Goal: Task Accomplishment & Management: Manage account settings

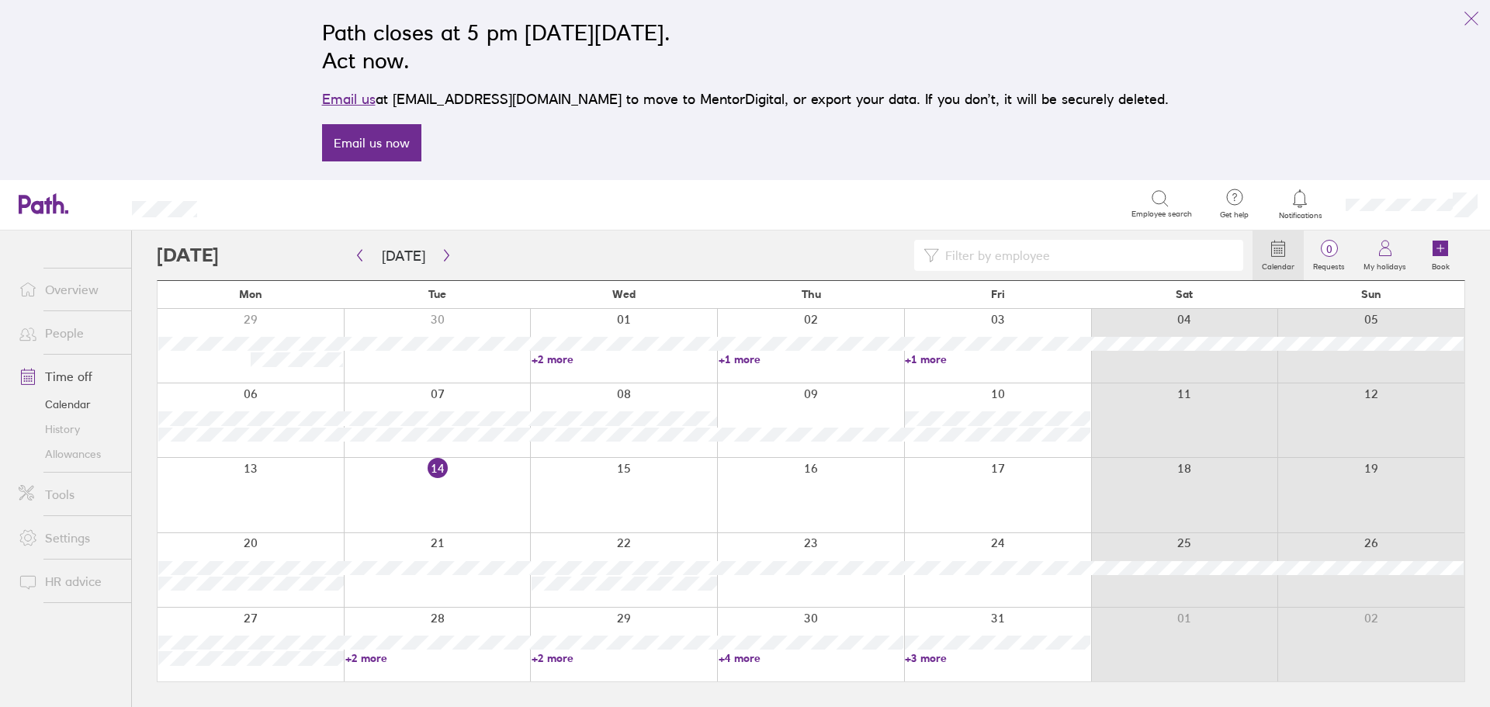
click at [78, 379] on link "Time off" at bounding box center [68, 376] width 125 height 31
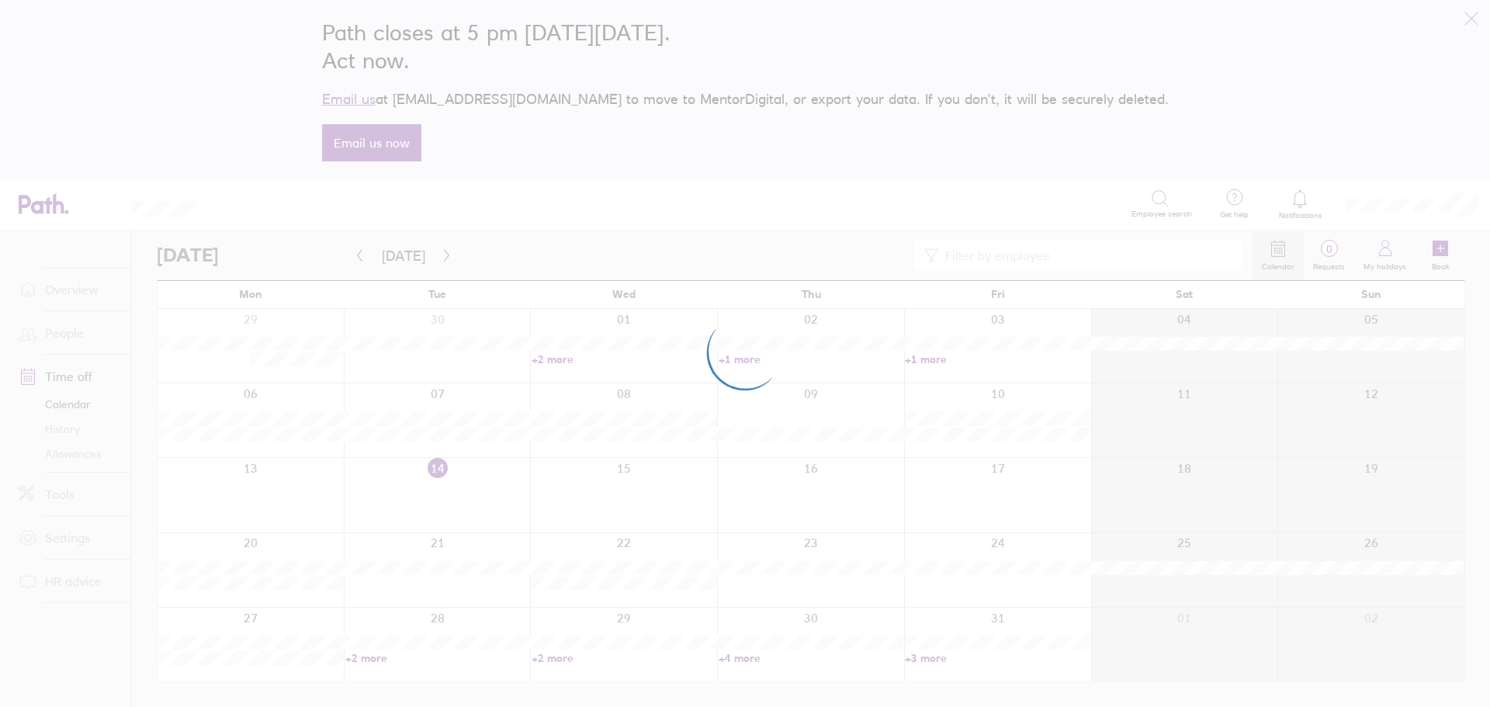
click at [71, 297] on div at bounding box center [745, 353] width 1490 height 707
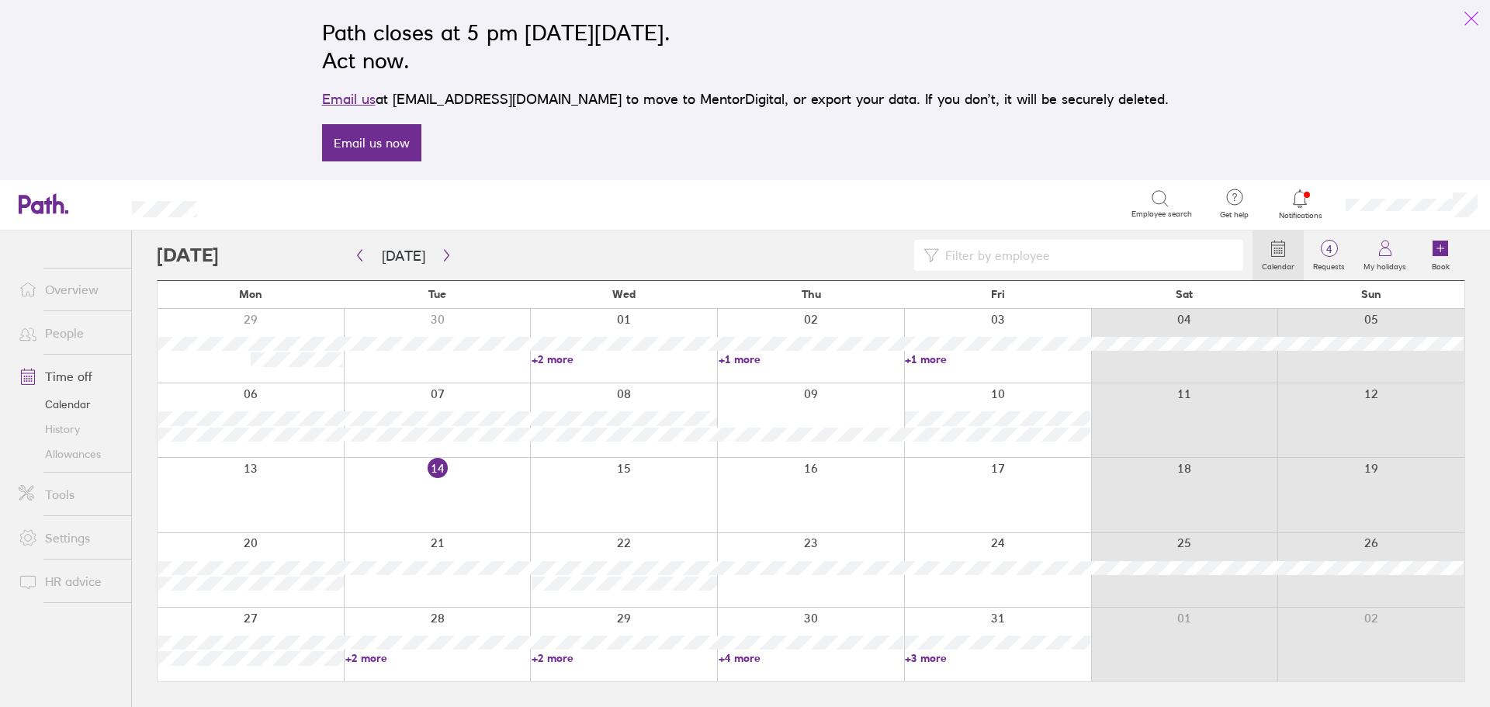
click at [1465, 16] on icon "link" at bounding box center [1471, 18] width 19 height 19
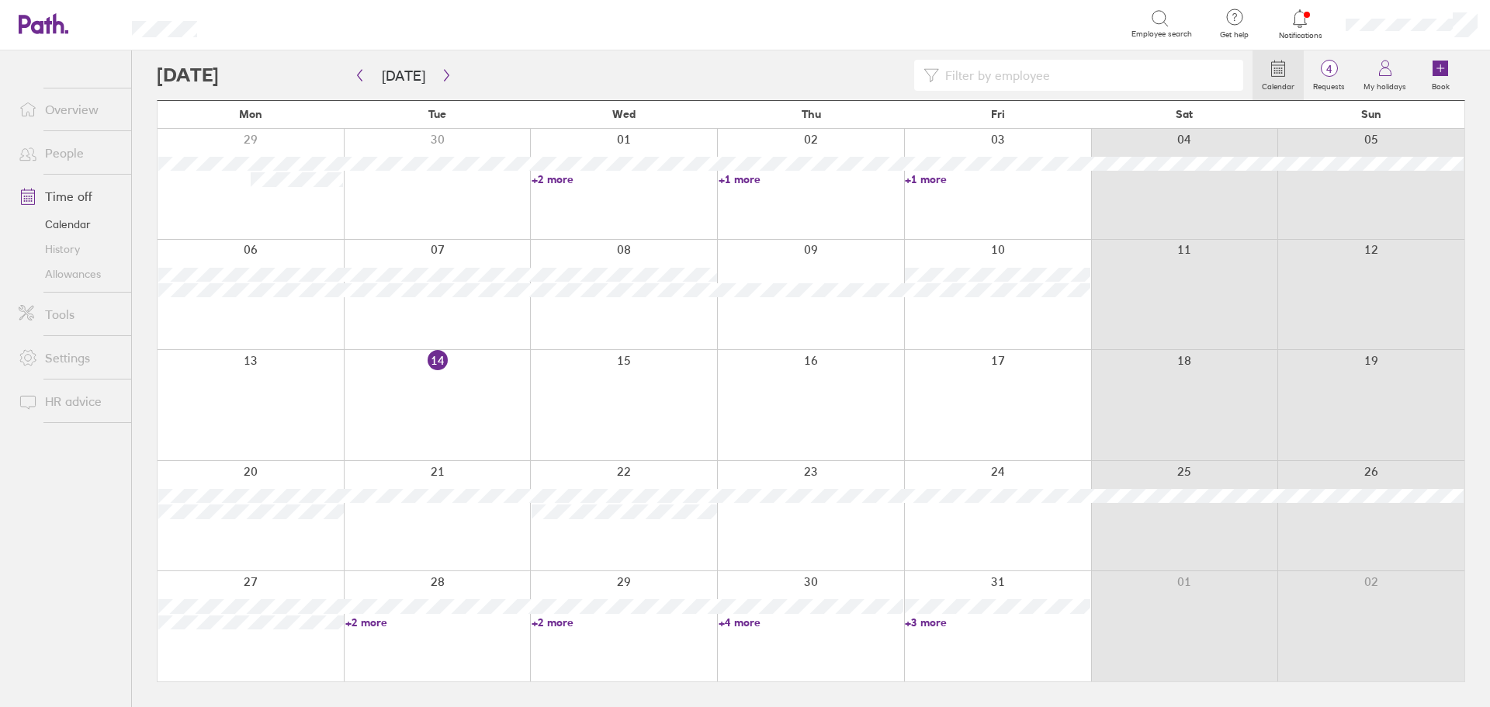
click at [275, 421] on div at bounding box center [251, 405] width 186 height 110
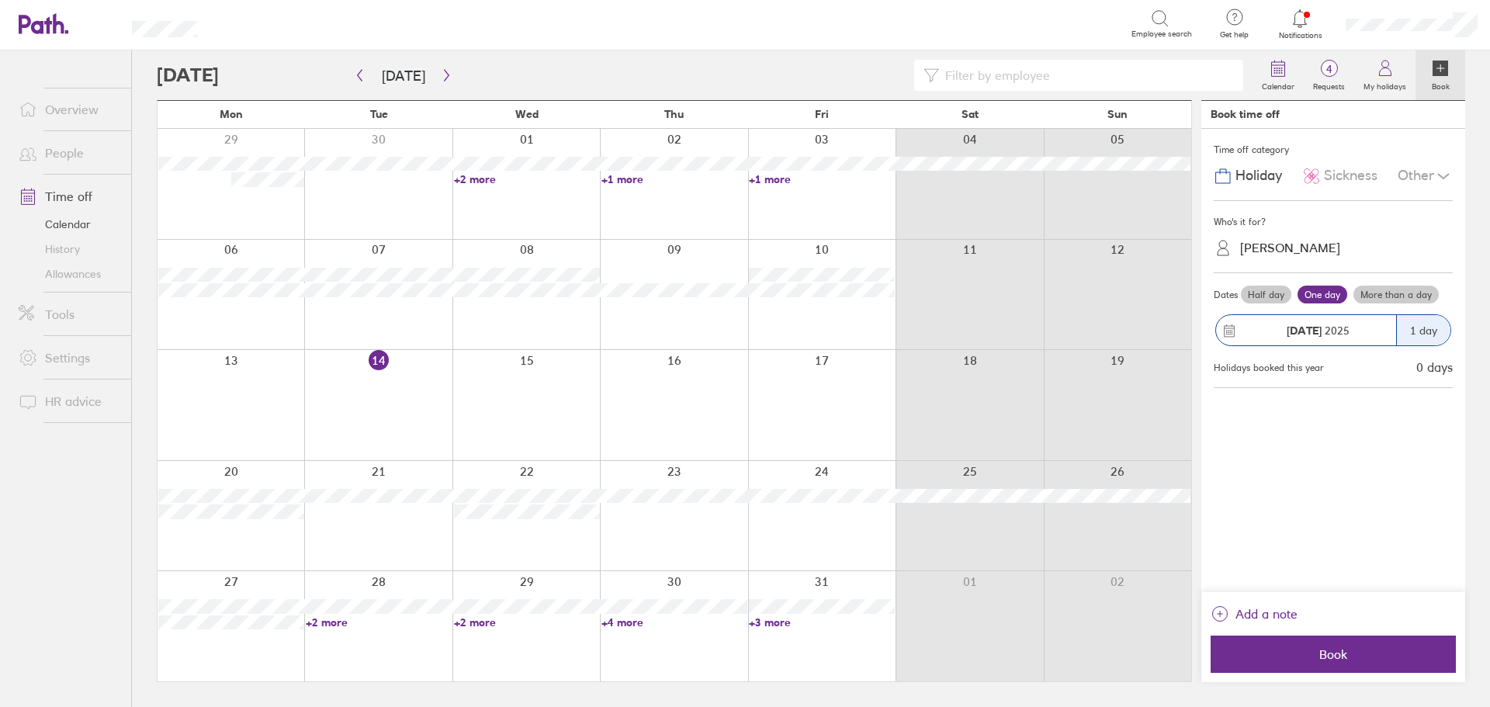
click at [1340, 168] on span "Sickness" at bounding box center [1351, 176] width 54 height 16
click at [1309, 246] on div "Sayani Sainudeen" at bounding box center [1290, 248] width 100 height 15
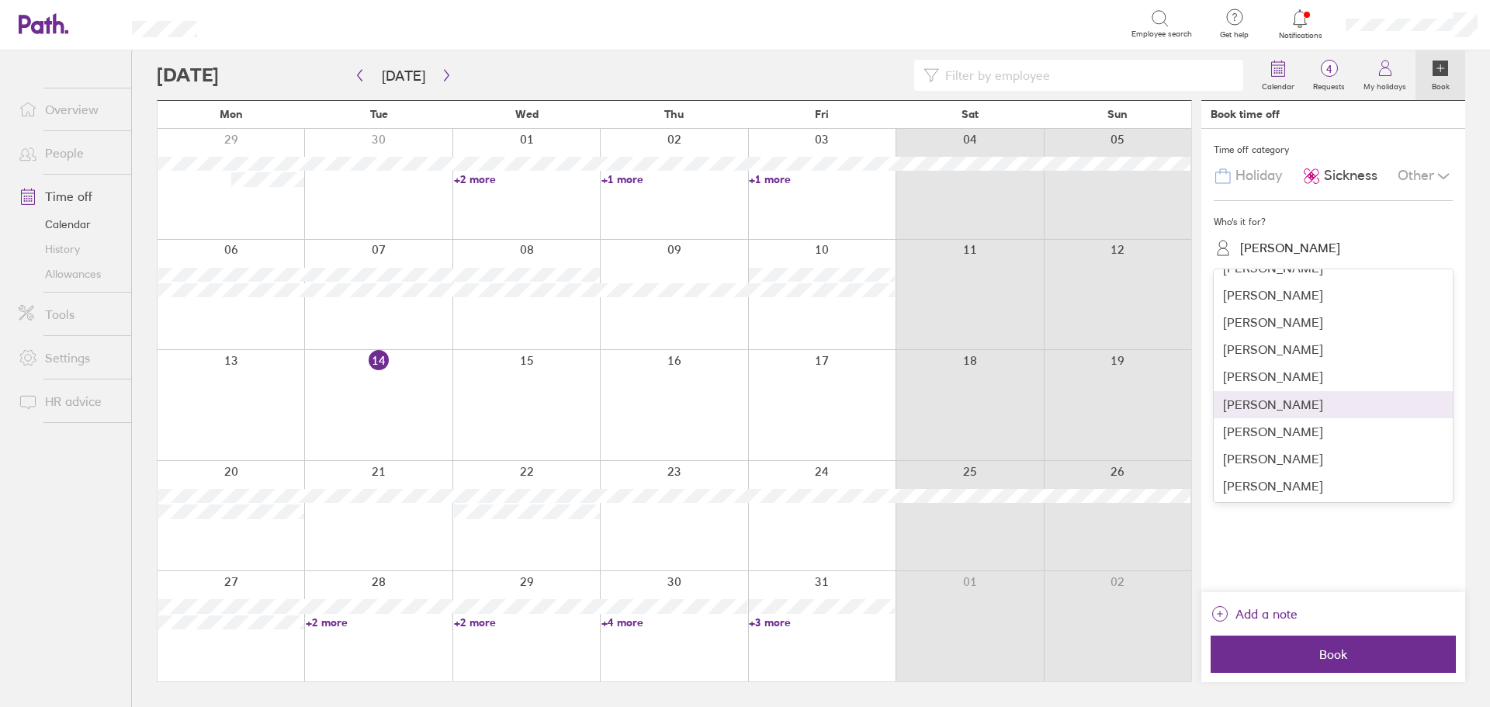
scroll to position [155, 0]
click at [1297, 327] on div "Keely Griffin" at bounding box center [1333, 321] width 239 height 27
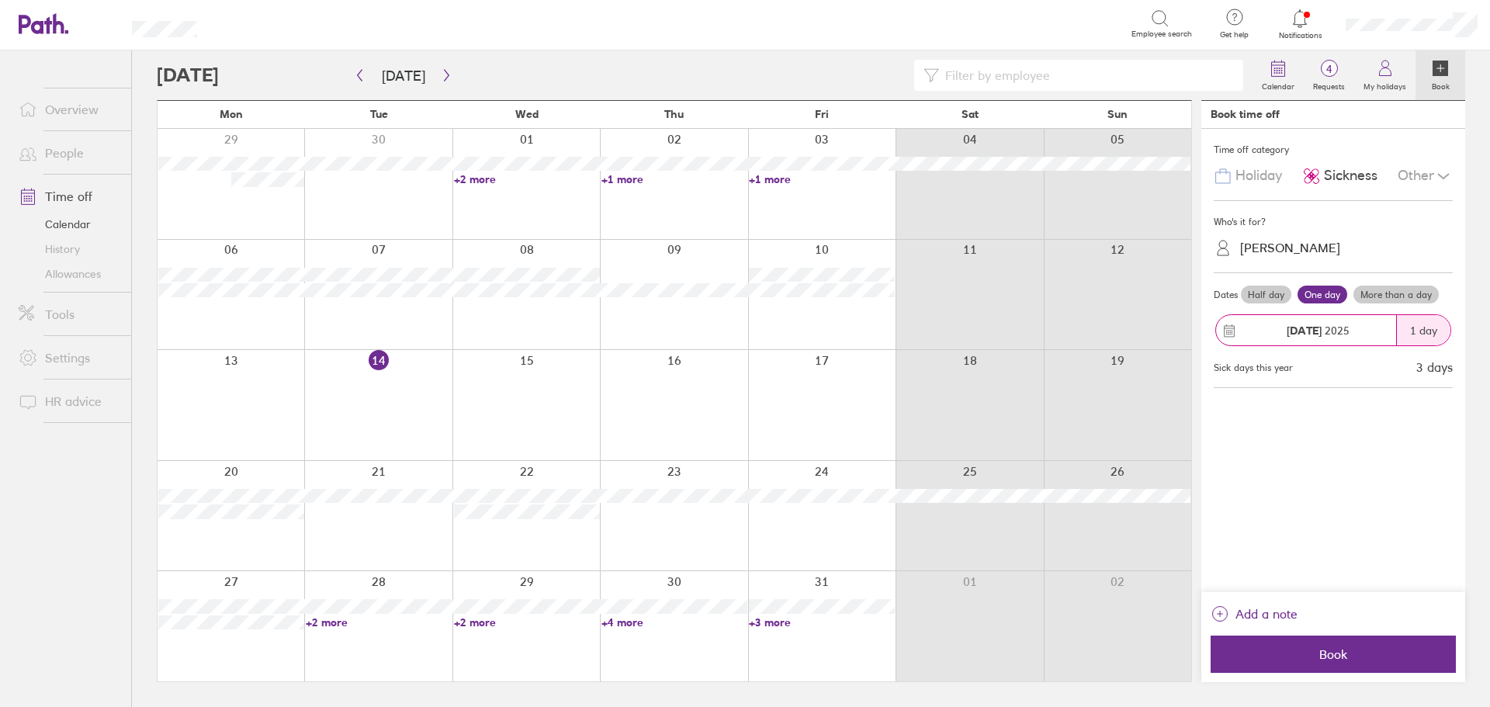
click at [1381, 295] on label "More than a day" at bounding box center [1396, 295] width 85 height 19
click at [0, 0] on input "More than a day" at bounding box center [0, 0] width 0 height 0
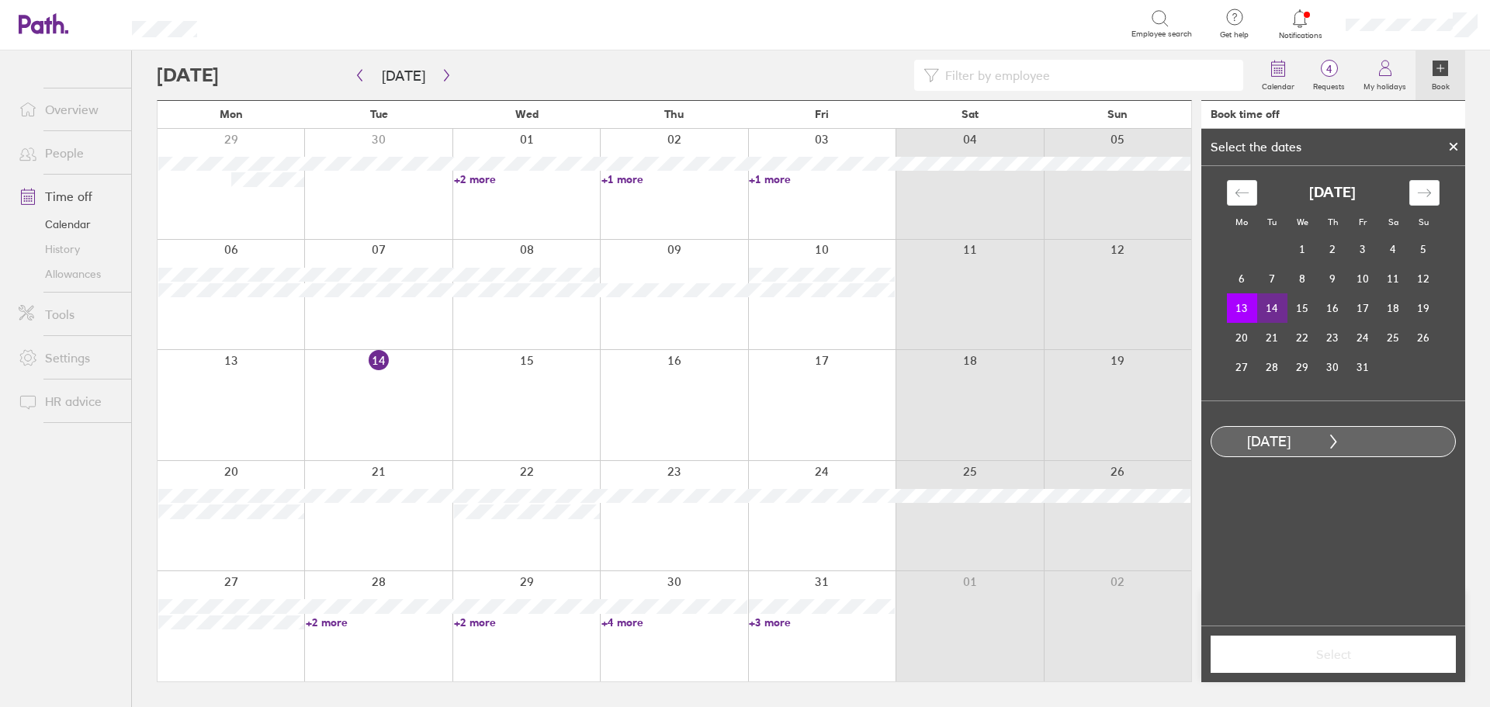
click at [1272, 309] on td "14" at bounding box center [1272, 307] width 30 height 29
click at [1347, 663] on button "Select" at bounding box center [1333, 654] width 245 height 37
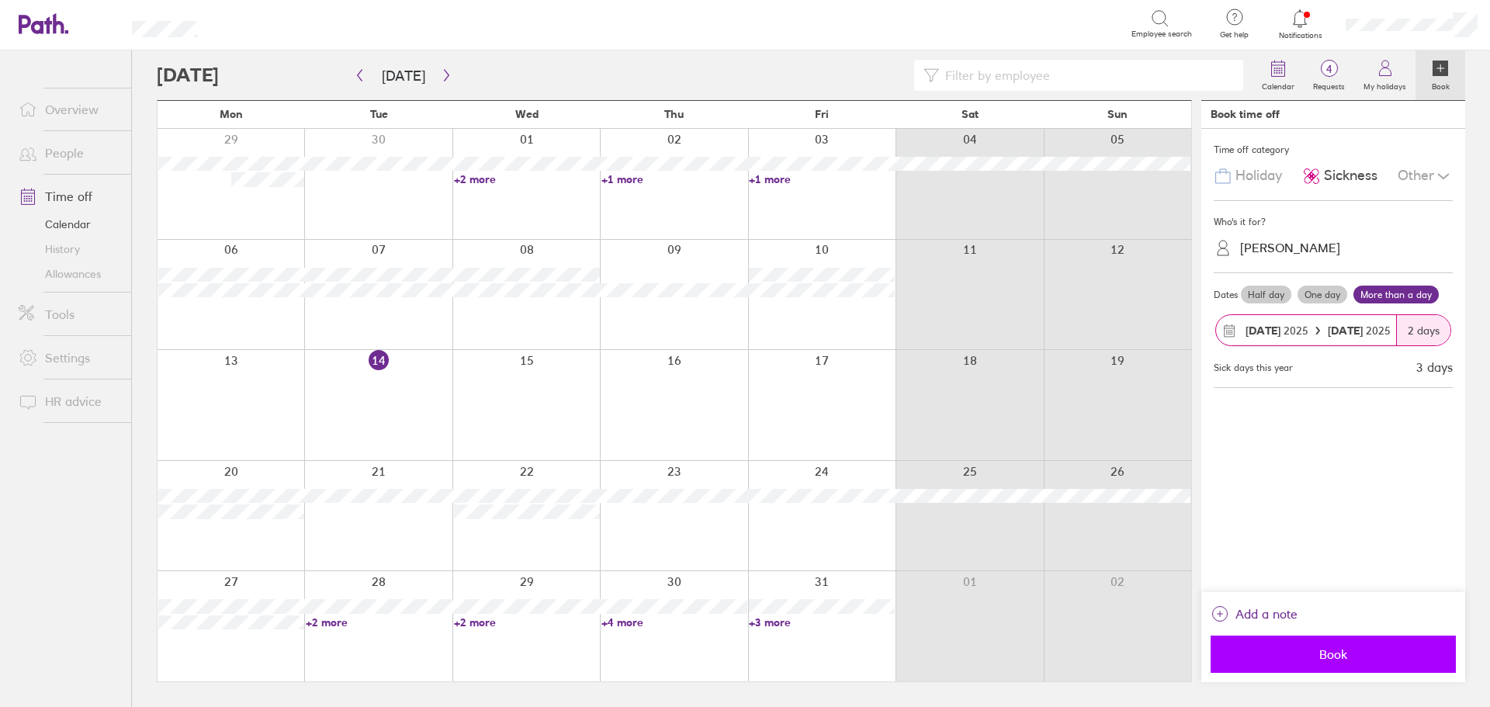
click at [1280, 650] on span "Book" at bounding box center [1334, 654] width 224 height 14
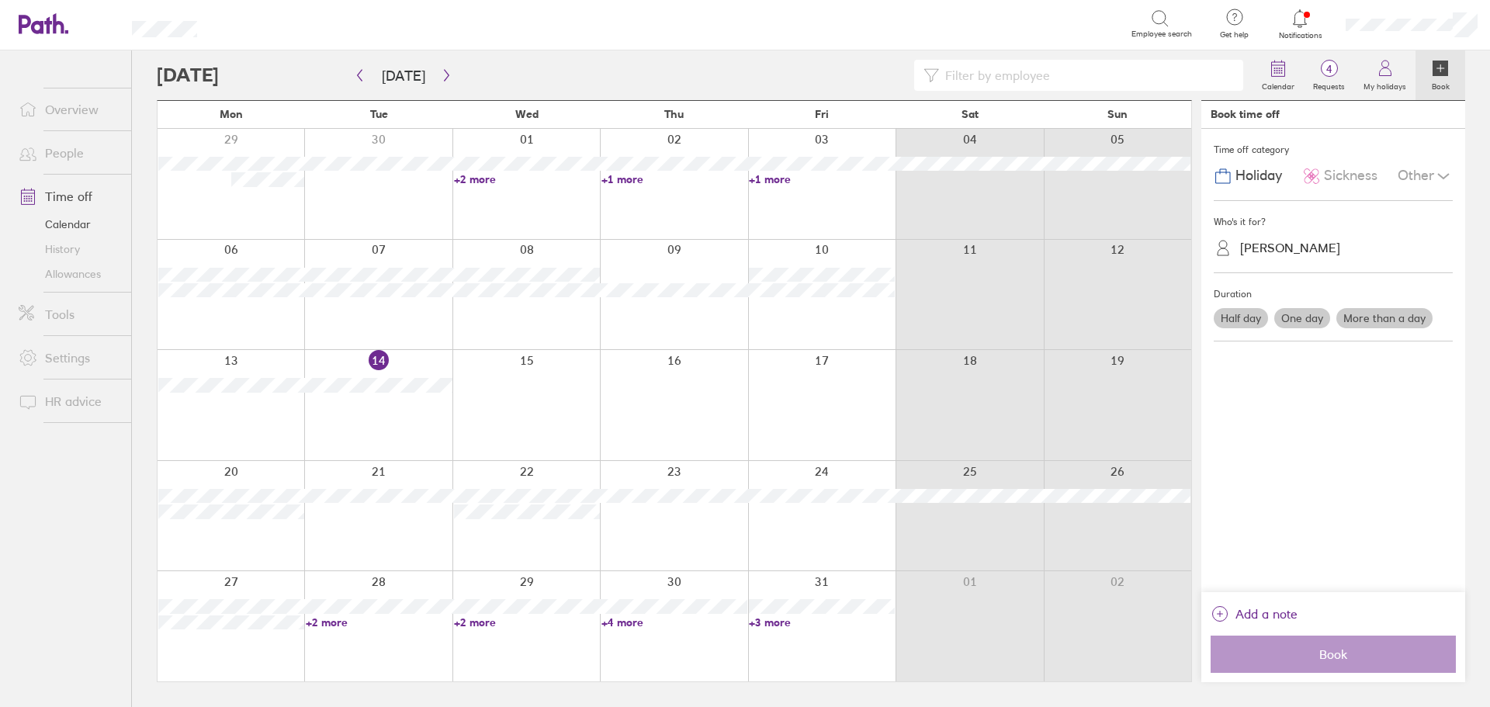
click at [57, 147] on link "People" at bounding box center [68, 152] width 125 height 31
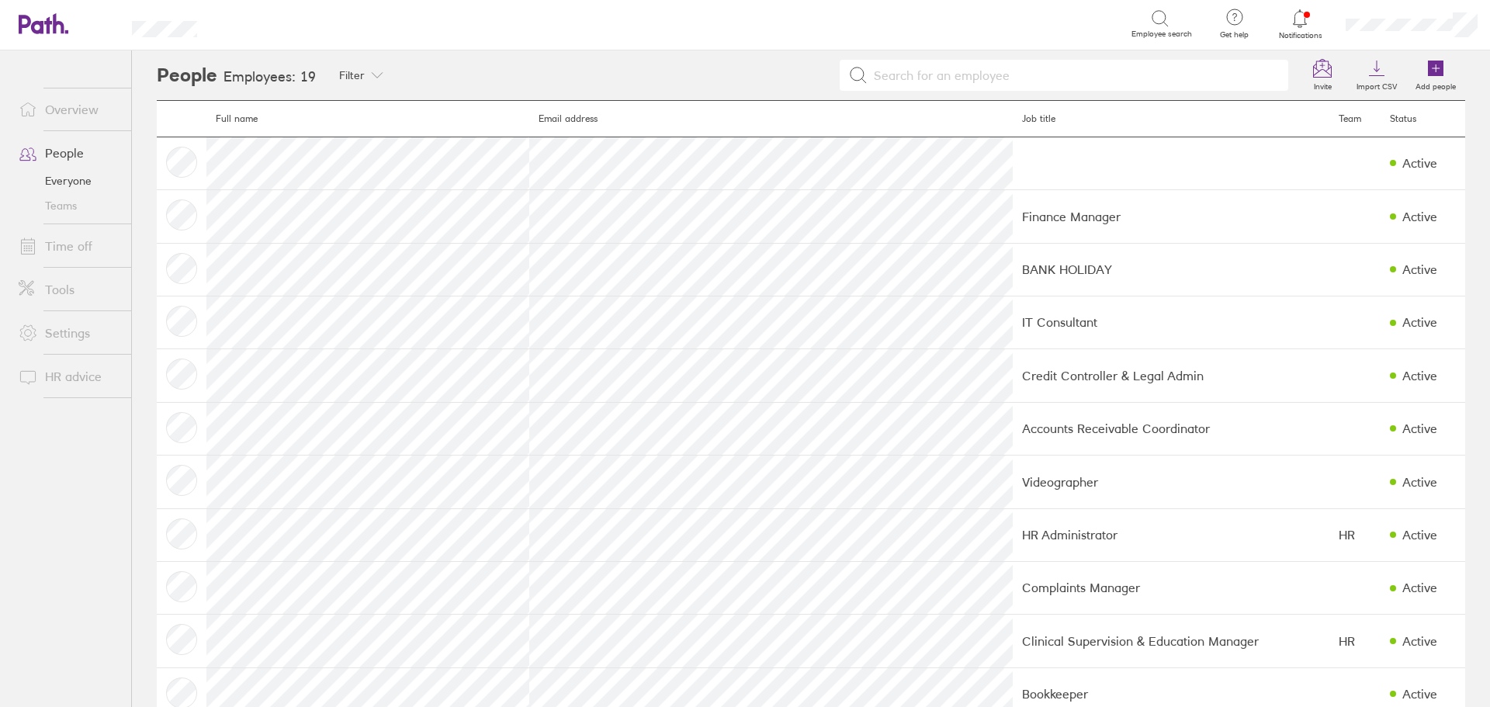
click at [50, 110] on link "Overview" at bounding box center [68, 109] width 125 height 31
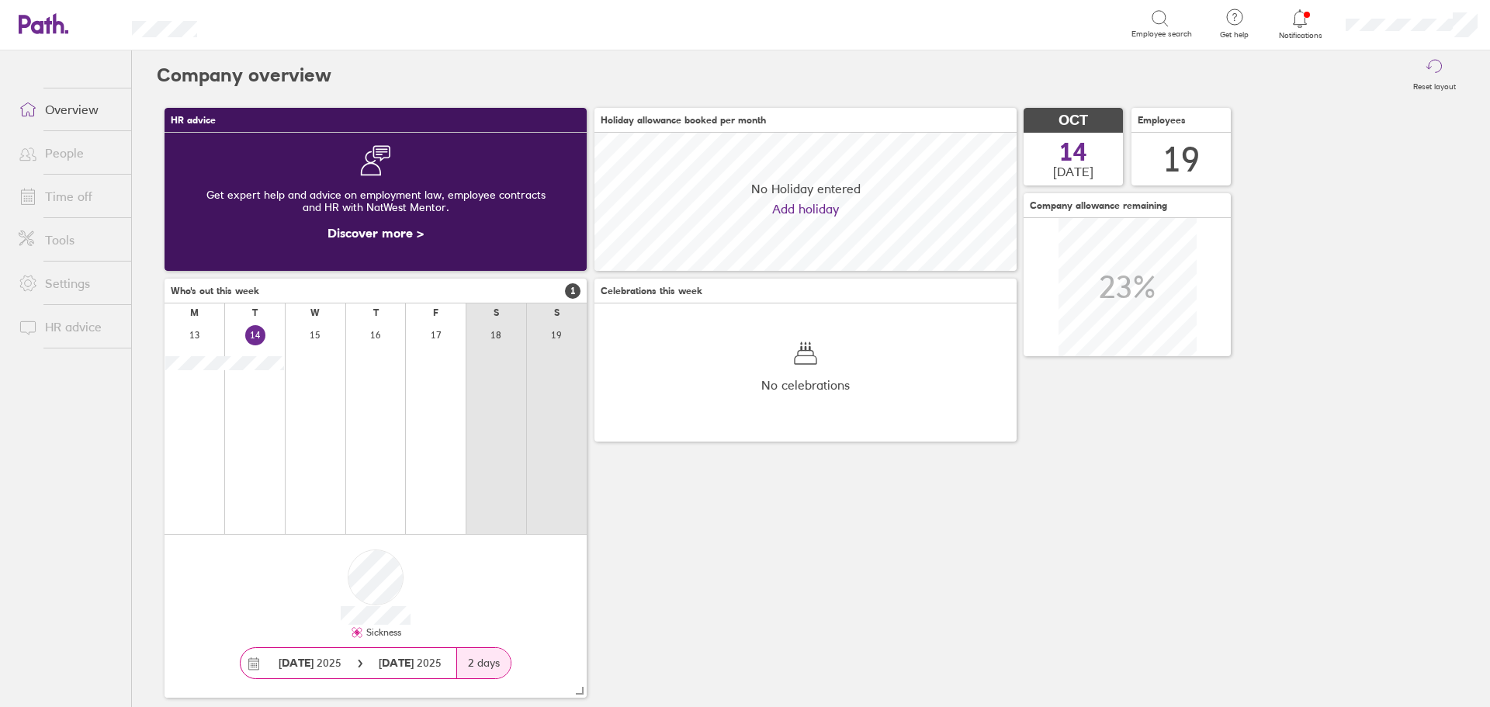
scroll to position [138, 422]
click at [56, 108] on link "Overview" at bounding box center [68, 109] width 125 height 31
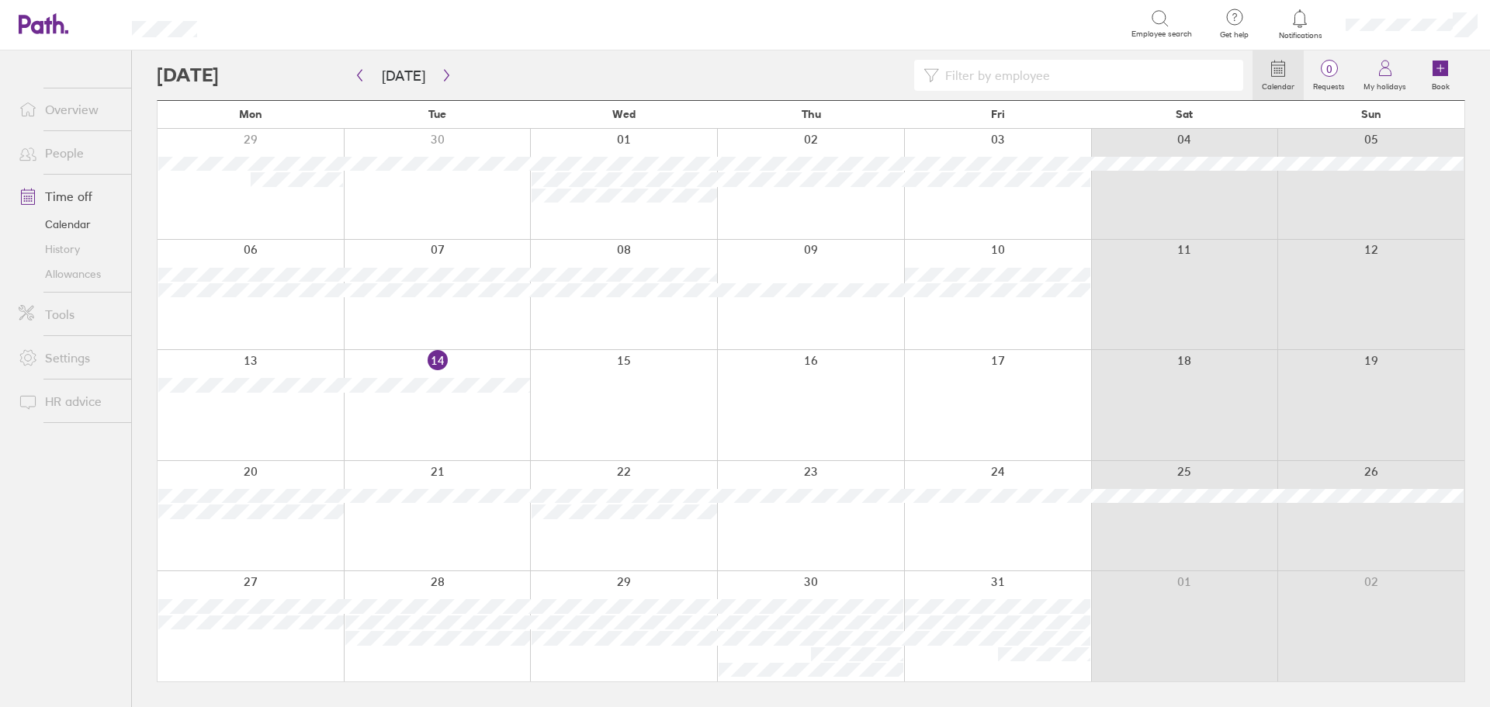
click at [85, 146] on link "People" at bounding box center [68, 152] width 125 height 31
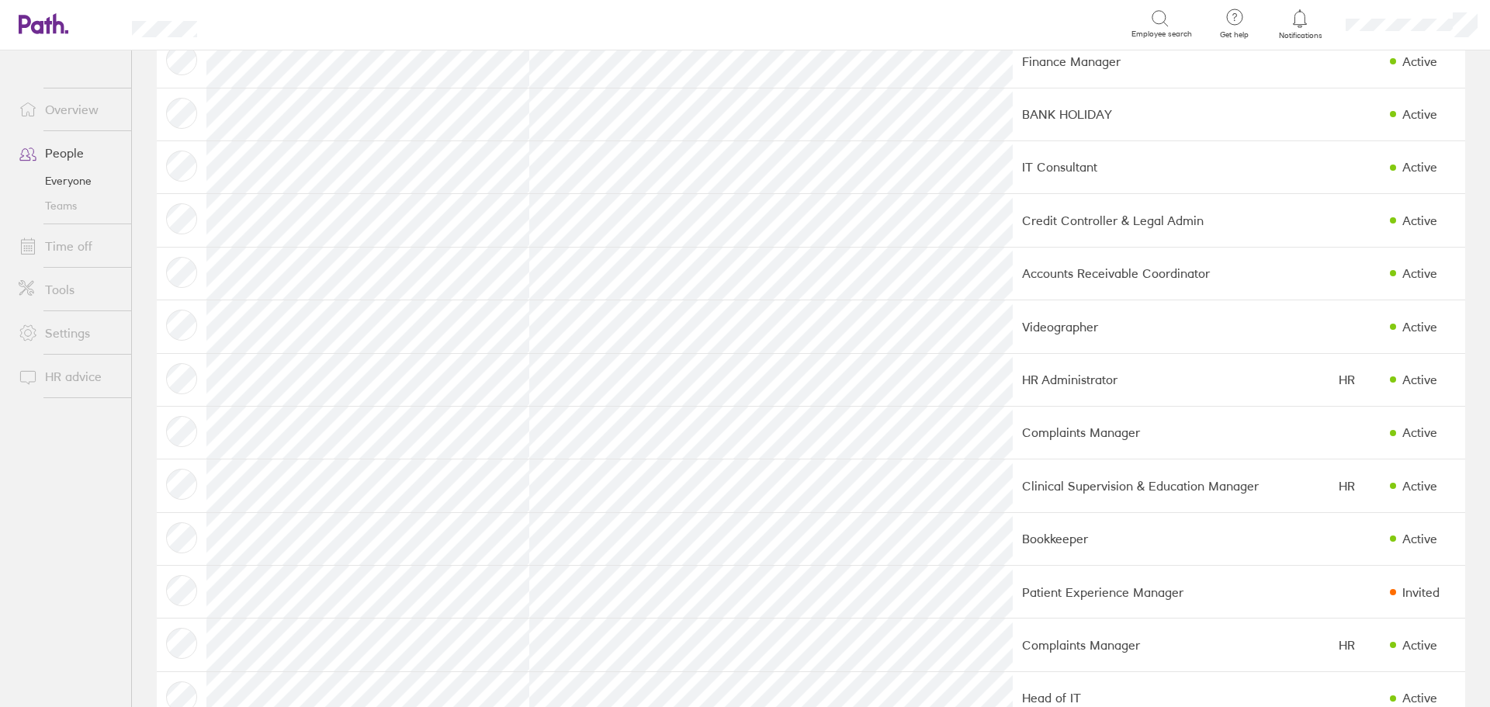
scroll to position [233, 0]
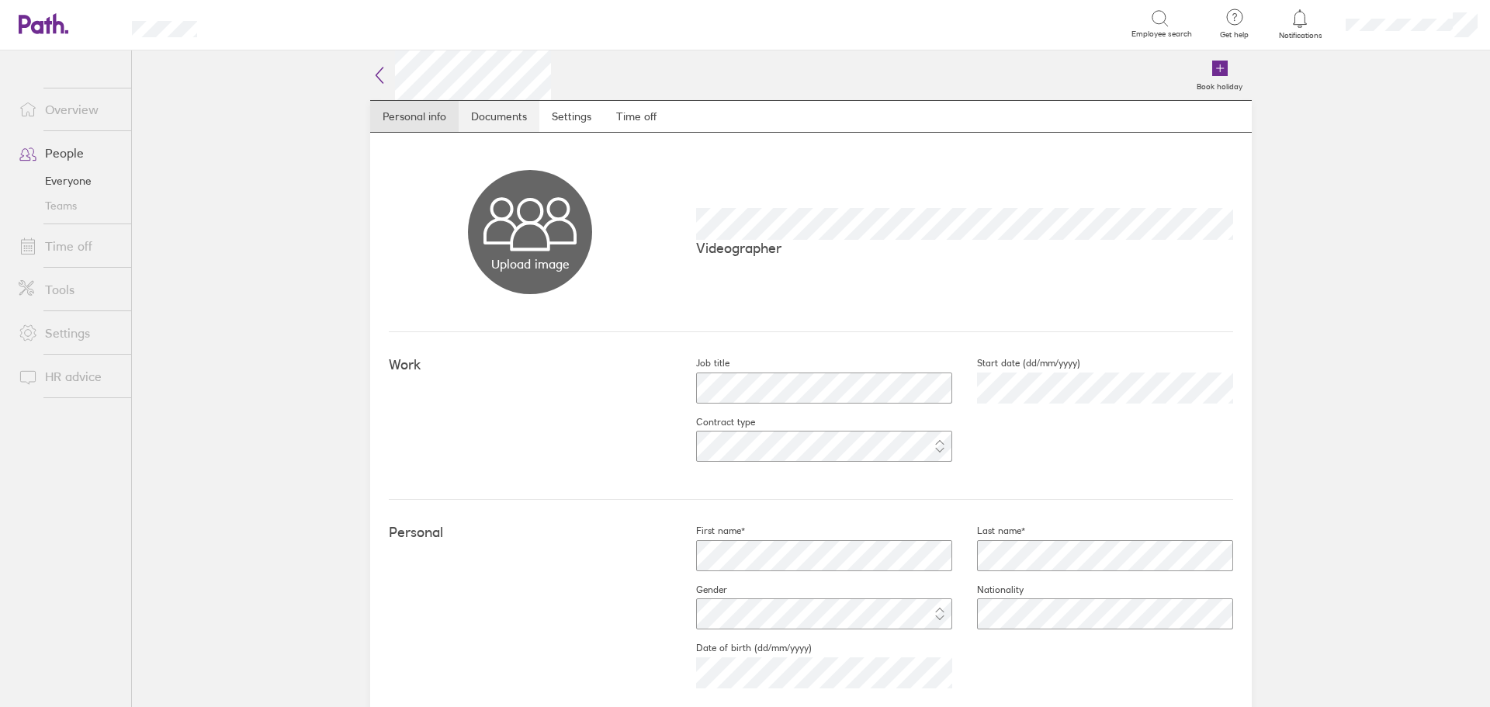
click at [497, 122] on link "Documents" at bounding box center [499, 116] width 81 height 31
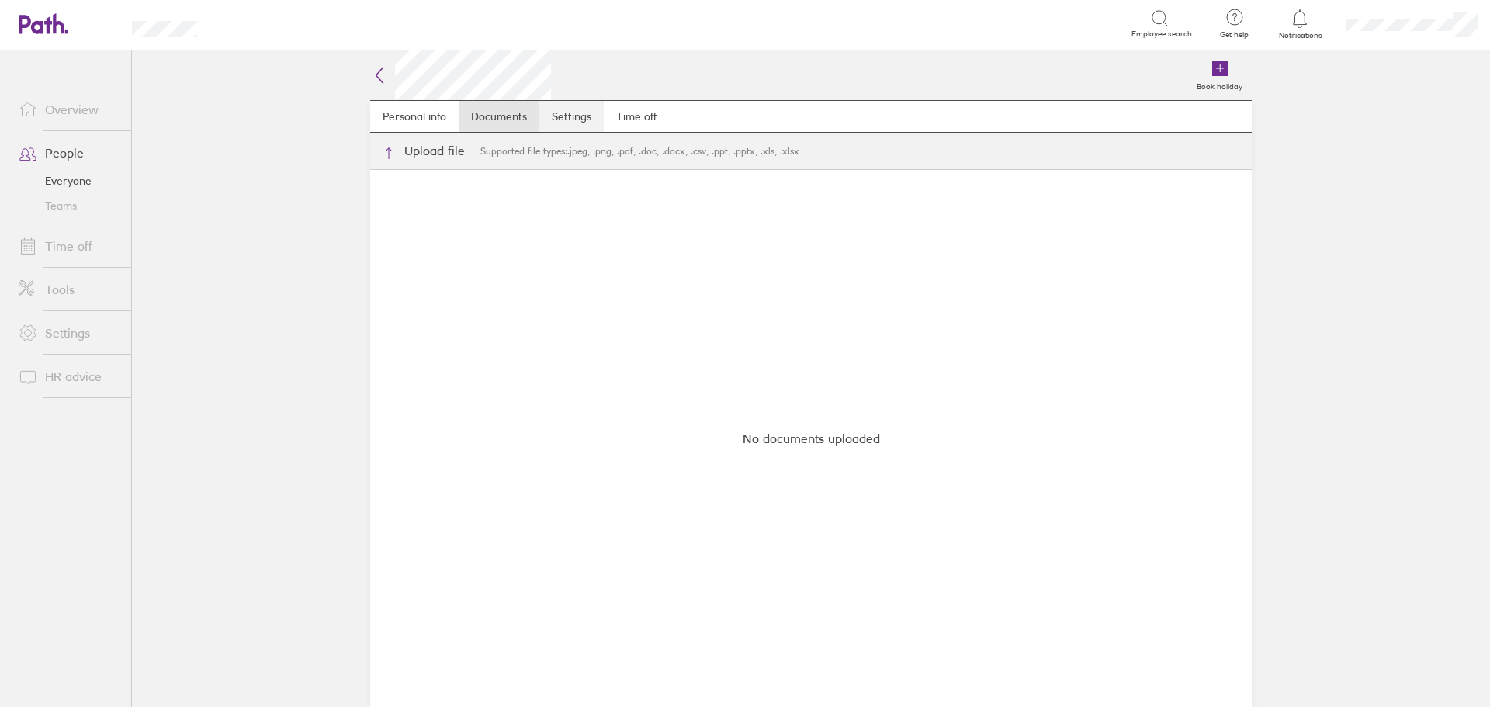
click at [586, 115] on link "Settings" at bounding box center [571, 116] width 64 height 31
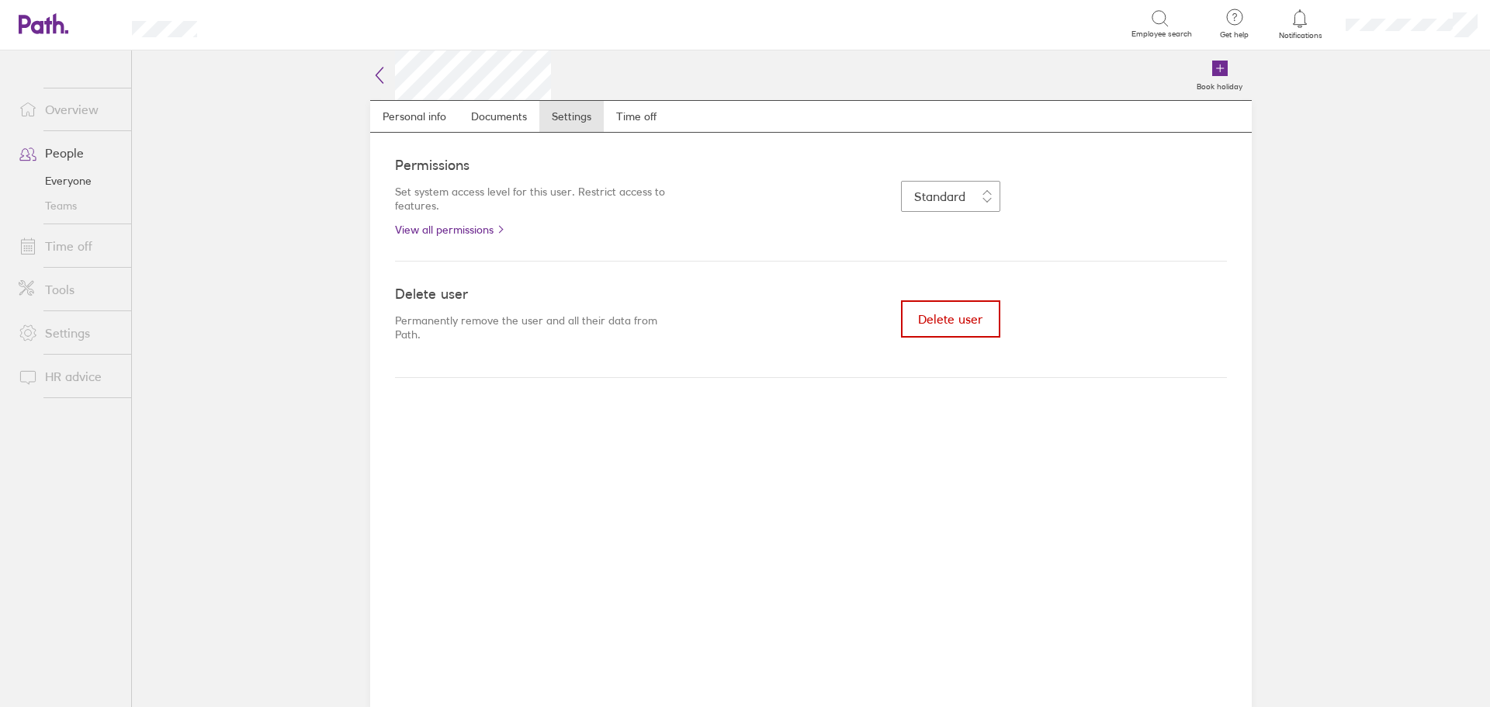
click at [952, 319] on span "Delete user" at bounding box center [950, 319] width 64 height 14
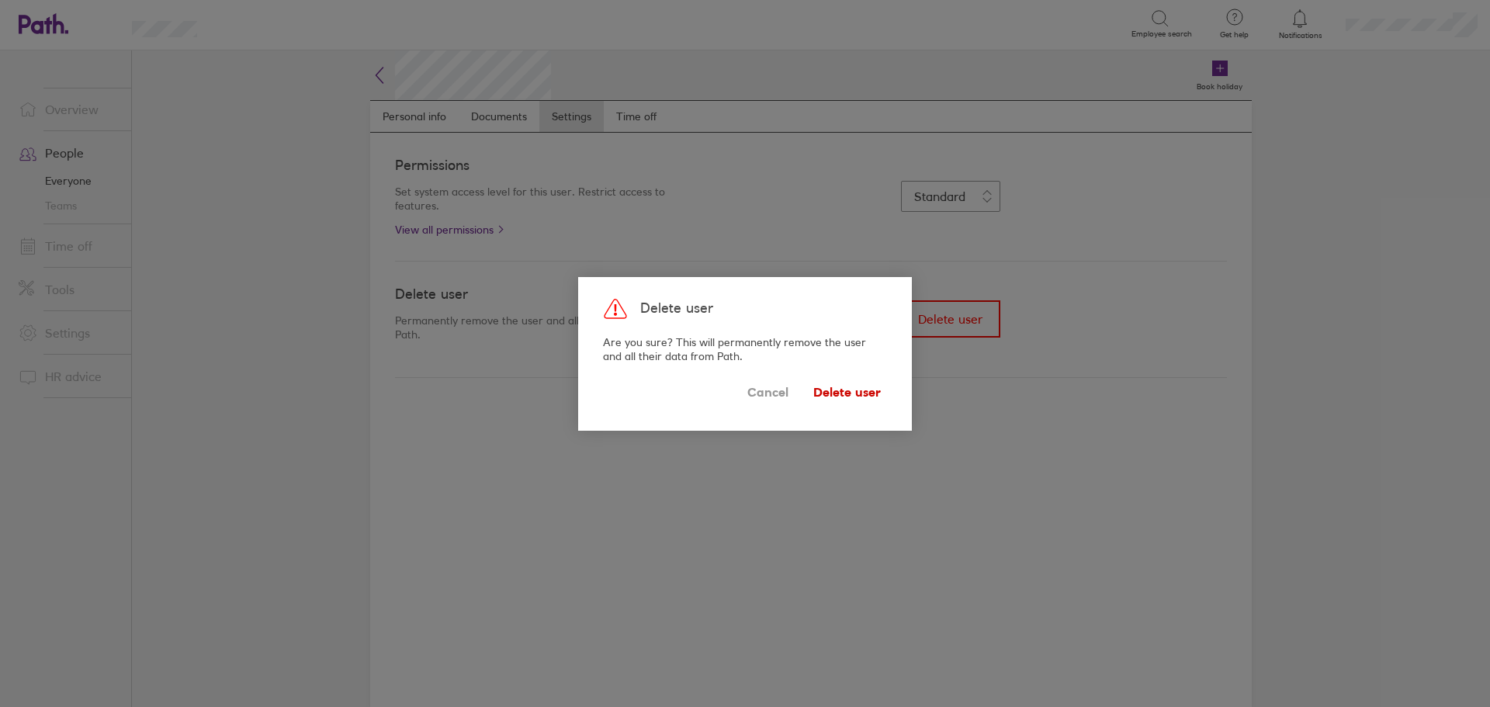
click at [855, 388] on span "Delete user" at bounding box center [847, 392] width 68 height 25
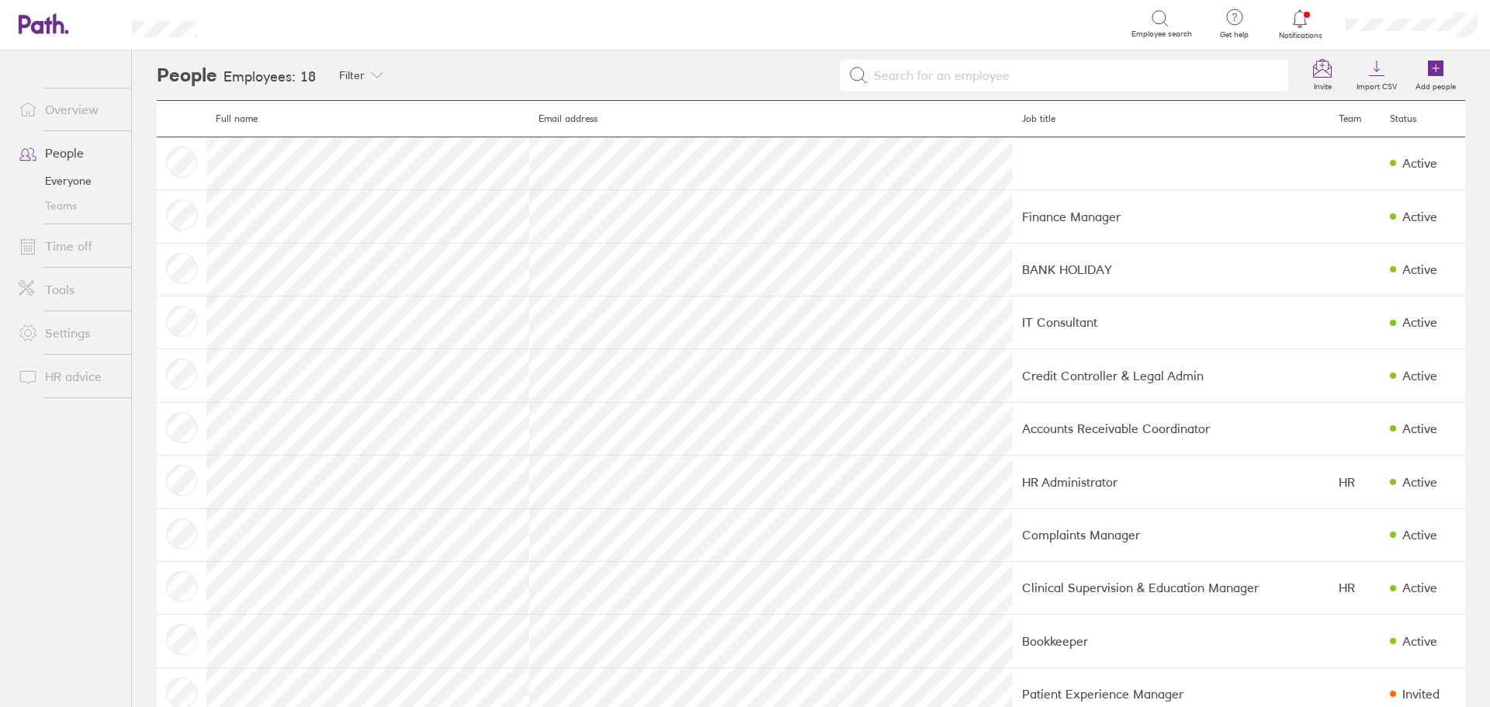
click at [59, 243] on link "Time off" at bounding box center [68, 246] width 125 height 31
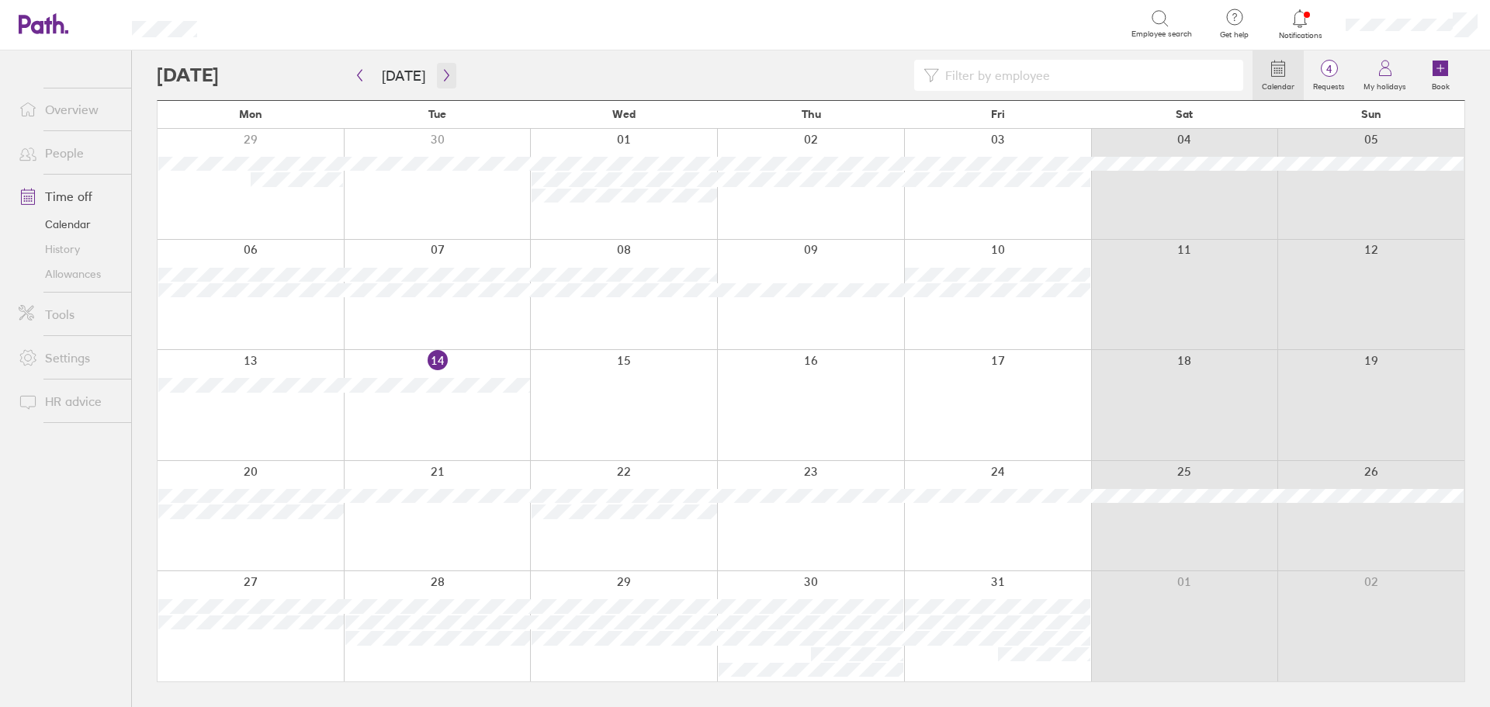
click at [446, 71] on icon "button" at bounding box center [447, 75] width 12 height 12
click at [447, 73] on icon "button" at bounding box center [447, 75] width 12 height 12
click at [113, 272] on link "Allowances" at bounding box center [68, 274] width 125 height 25
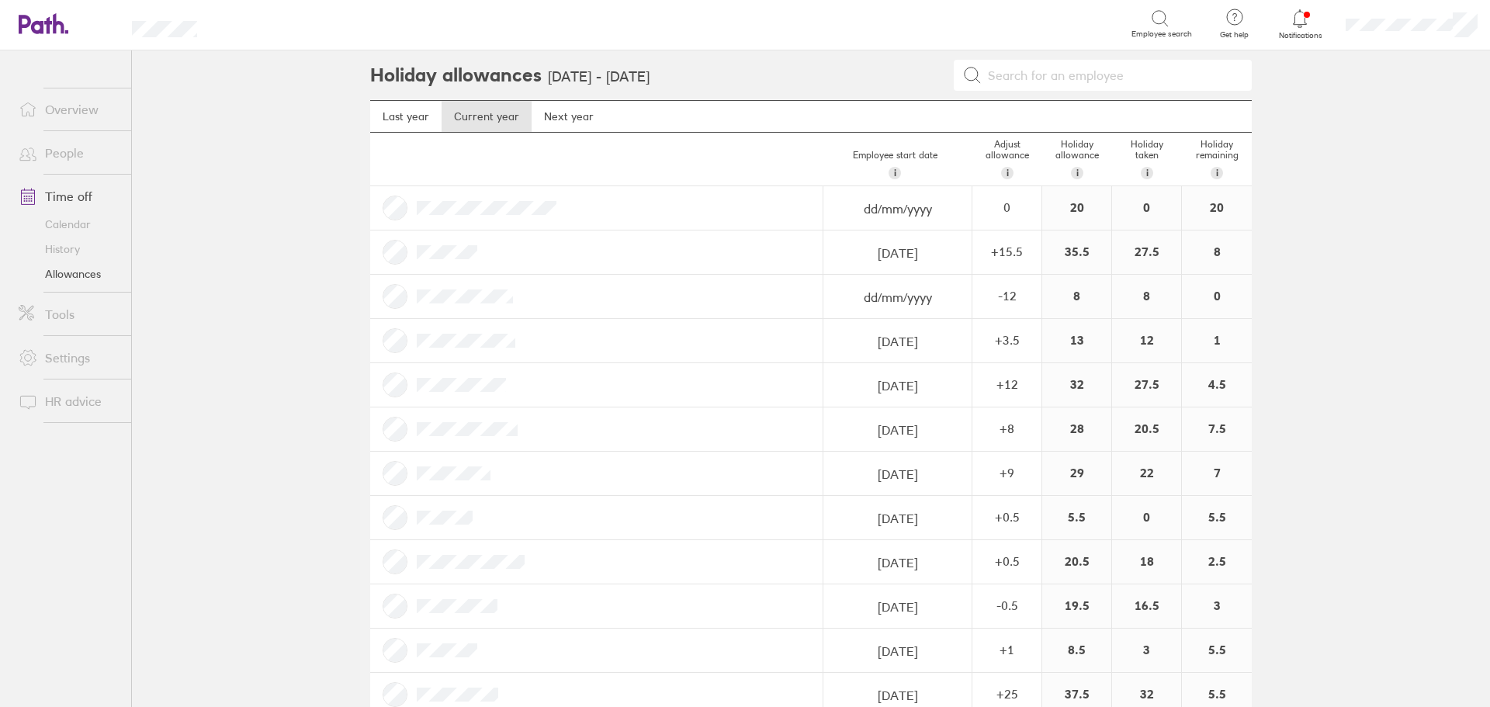
click at [67, 265] on link "Allowances" at bounding box center [68, 274] width 125 height 25
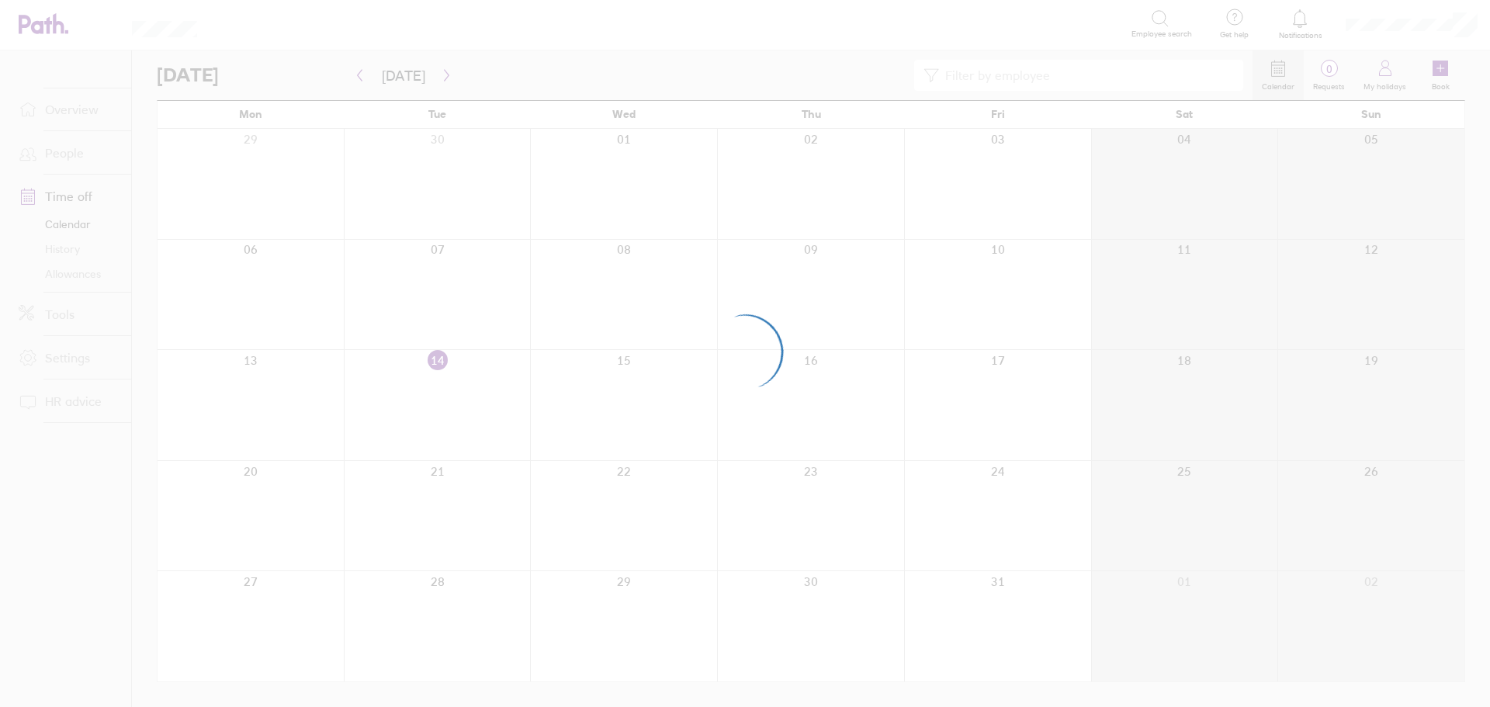
click at [1025, 75] on div at bounding box center [745, 353] width 1490 height 707
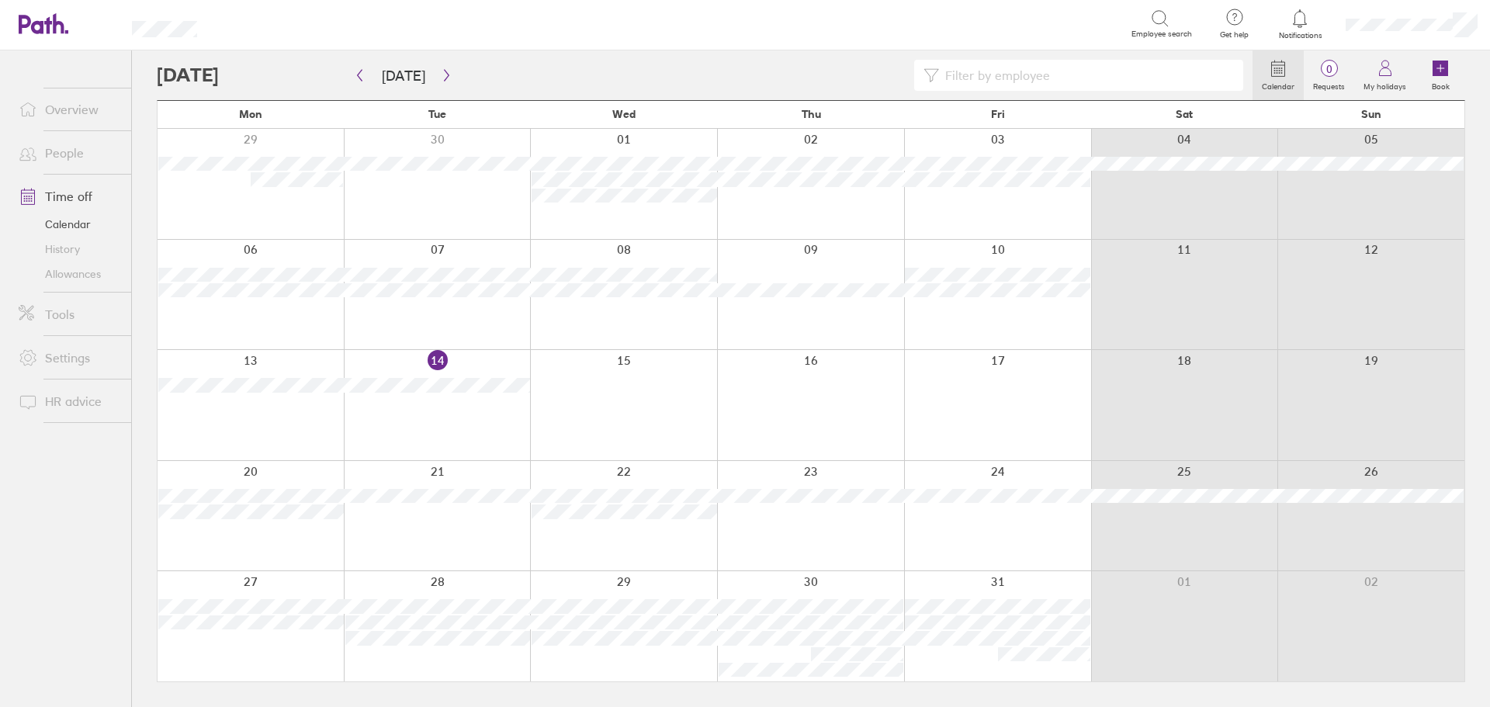
click at [1012, 81] on input at bounding box center [1086, 75] width 295 height 29
type input "nee"
click at [363, 81] on button "button" at bounding box center [359, 76] width 19 height 26
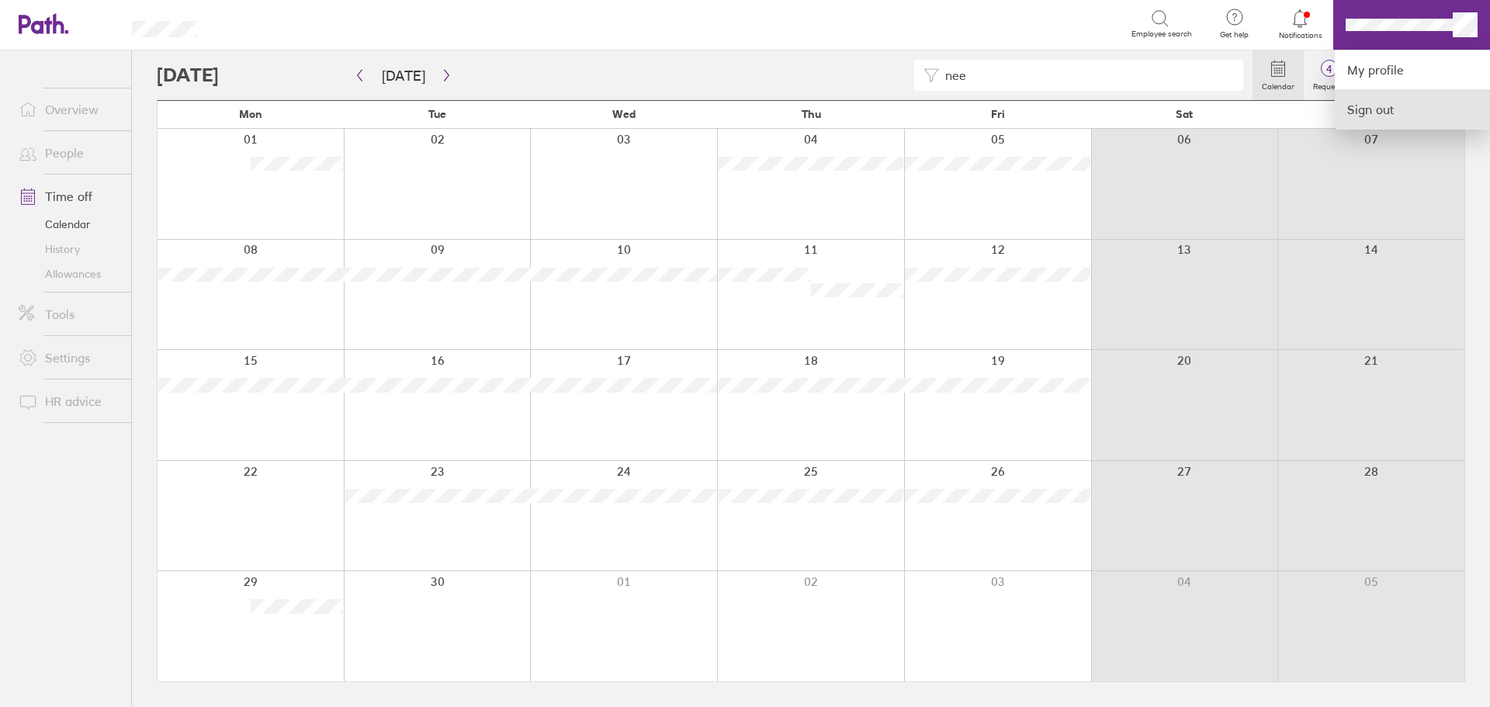
click at [1409, 113] on link "Sign out" at bounding box center [1412, 109] width 155 height 39
